Goal: Task Accomplishment & Management: Use online tool/utility

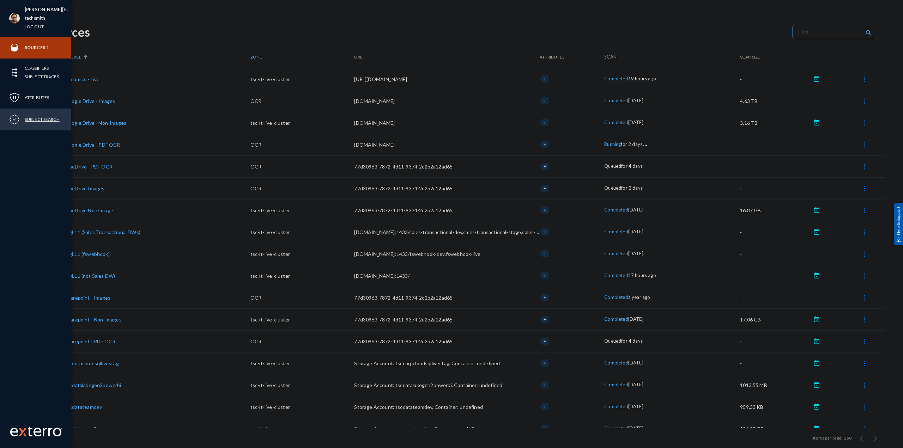
click at [39, 120] on link "Subject Search" at bounding box center [42, 119] width 35 height 8
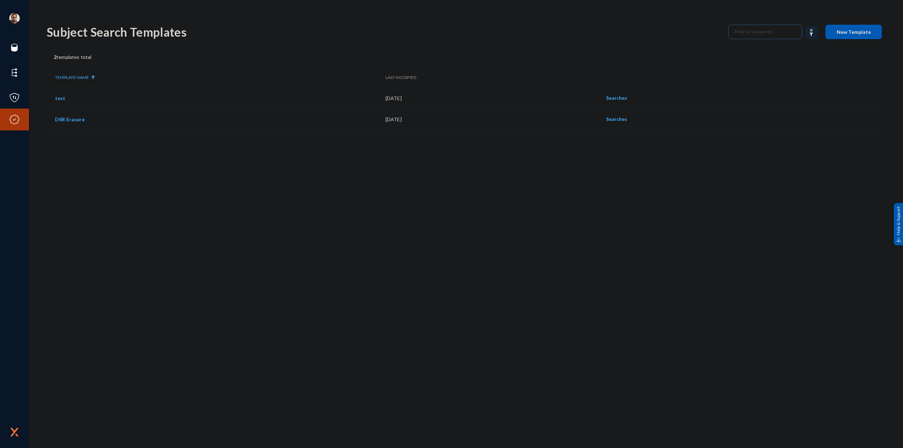
click at [626, 120] on span "Searches" at bounding box center [616, 119] width 21 height 6
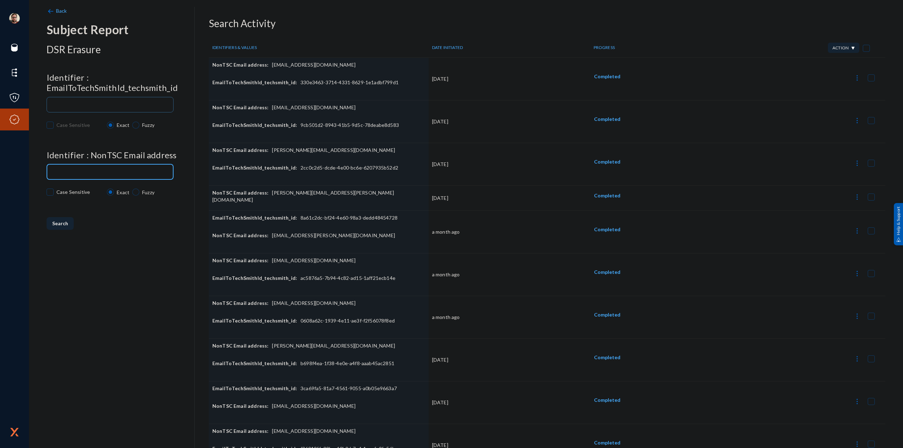
click at [94, 171] on input at bounding box center [112, 172] width 118 height 5
paste input "[EMAIL_ADDRESS][DOMAIN_NAME]"
type input "[EMAIL_ADDRESS][DOMAIN_NAME]"
click at [127, 109] on div at bounding box center [110, 104] width 121 height 17
click at [126, 103] on input at bounding box center [112, 105] width 118 height 5
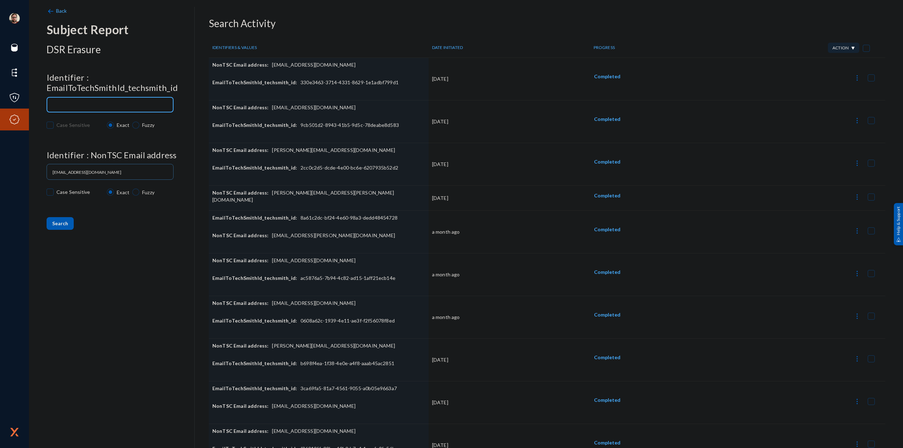
paste input "6bfde07c-049f-4a15-a544-7efc6e3f4cf9"
type input "6bfde07c-049f-4a15-a544-7efc6e3f4cf9"
click at [133, 265] on div "Back Subject Report DSR Erasure Identifier : EmailToTechSmithId_techsmith_id 6b…" at bounding box center [121, 231] width 148 height 448
click at [60, 224] on span "Search" at bounding box center [60, 224] width 16 height 6
